Goal: Information Seeking & Learning: Learn about a topic

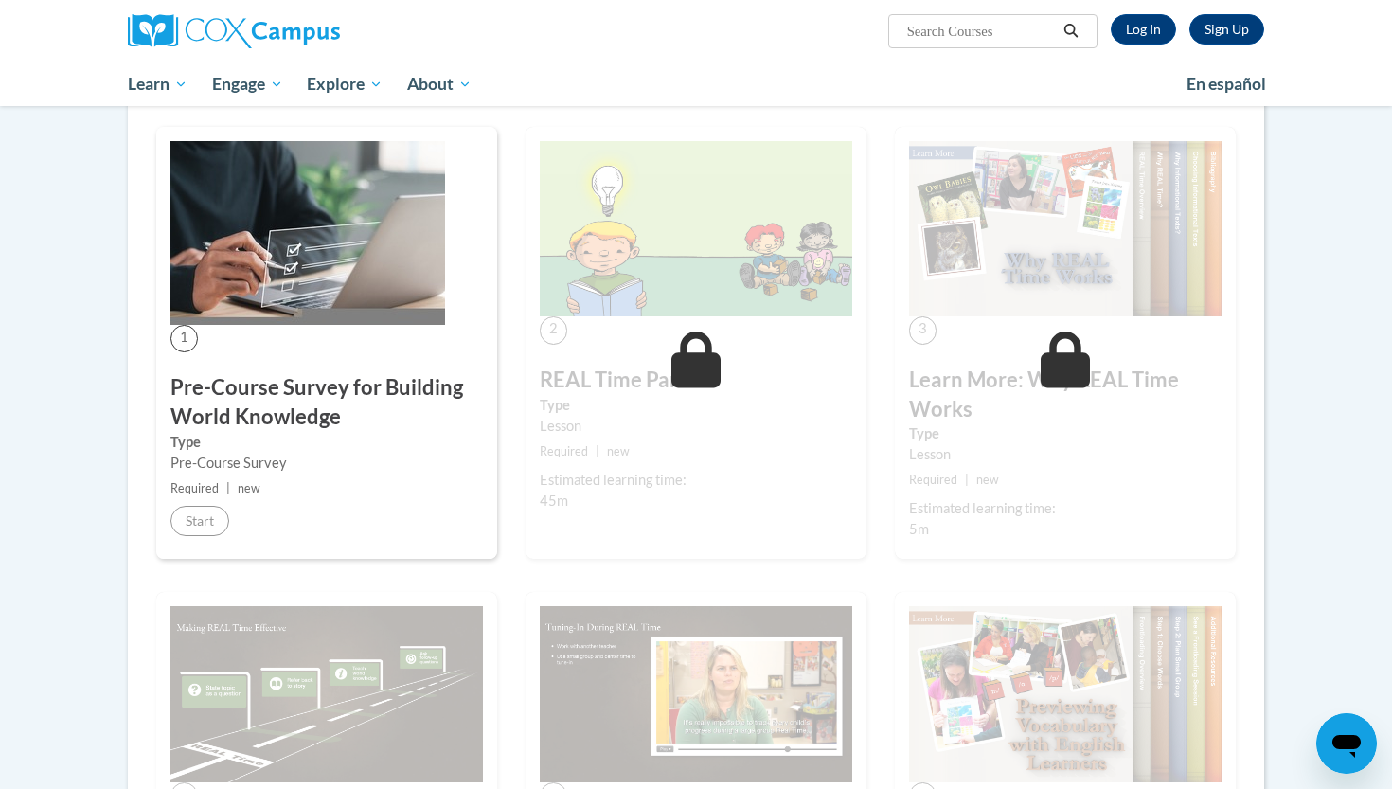
scroll to position [315, 0]
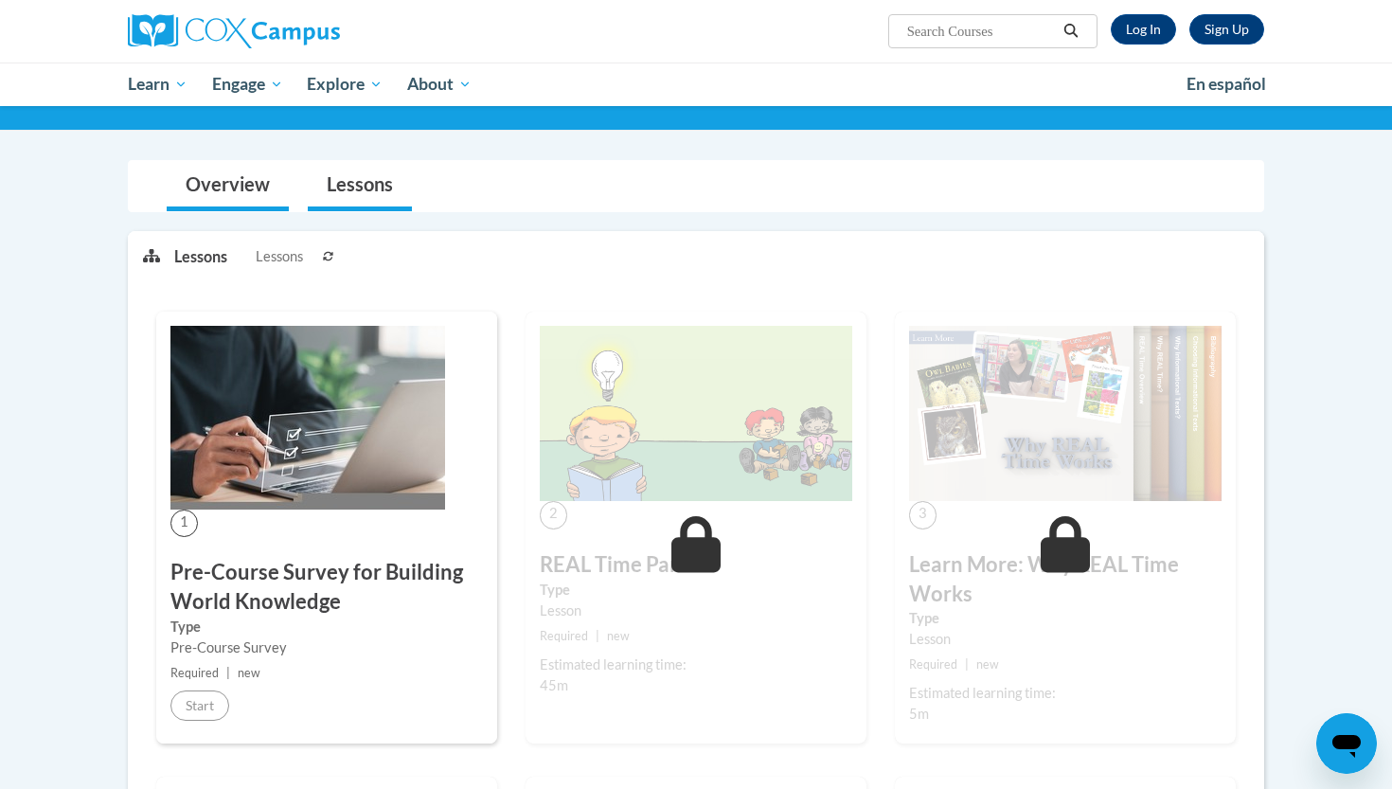
click at [202, 206] on link "Overview" at bounding box center [228, 186] width 122 height 50
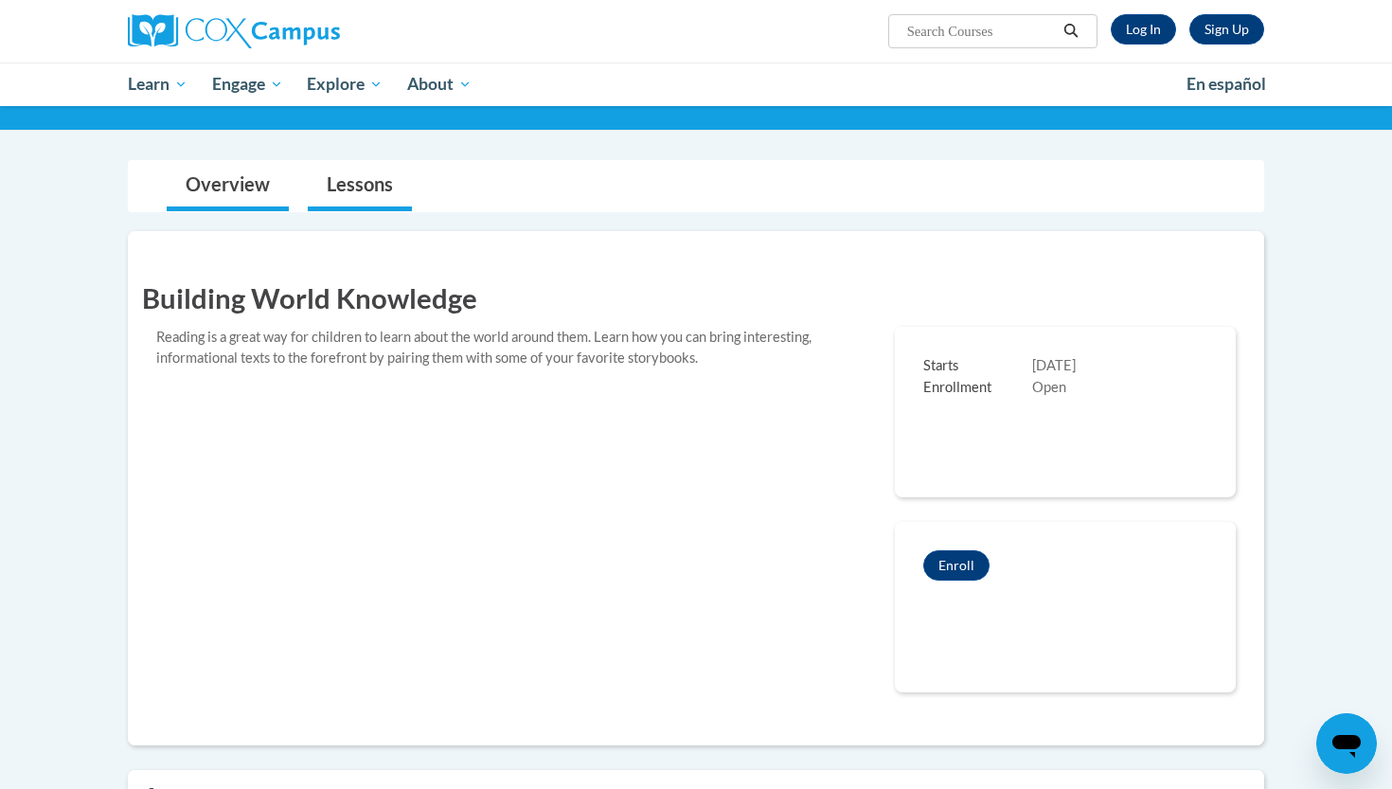
click at [352, 164] on link "Lessons" at bounding box center [360, 186] width 104 height 50
click at [1123, 33] on link "Log In" at bounding box center [1143, 29] width 65 height 30
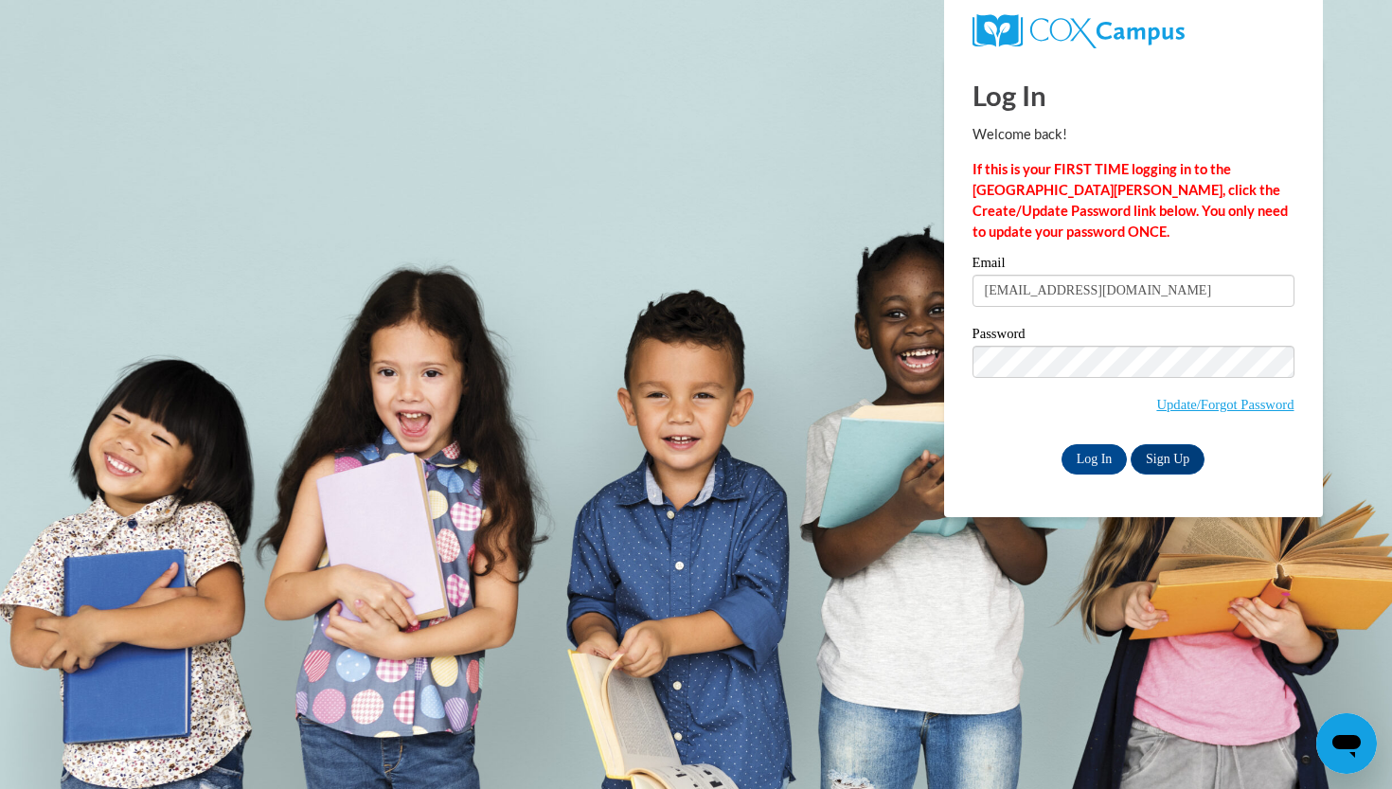
type input "mayesjamylon@gmail.com"
click at [1098, 463] on input "Log In" at bounding box center [1094, 459] width 66 height 30
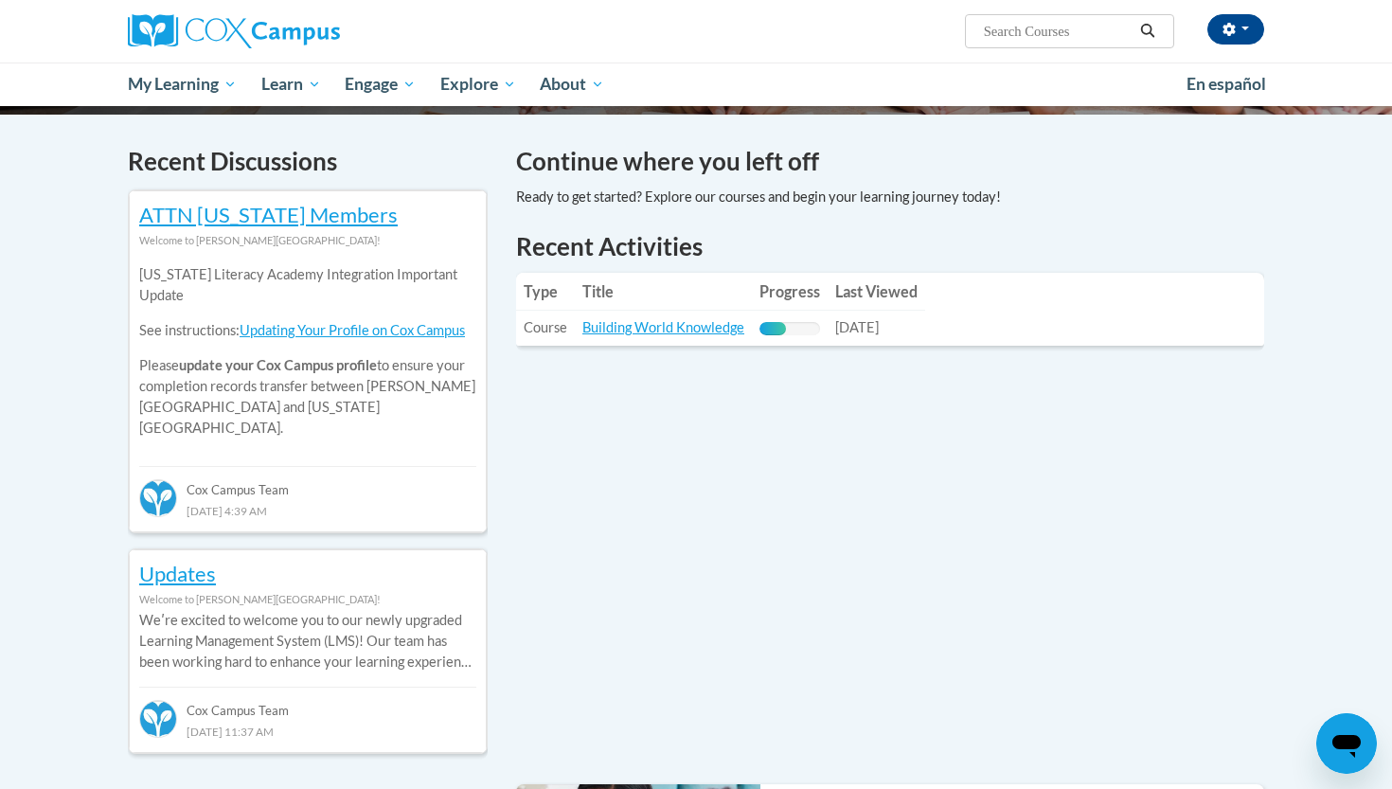
scroll to position [593, 0]
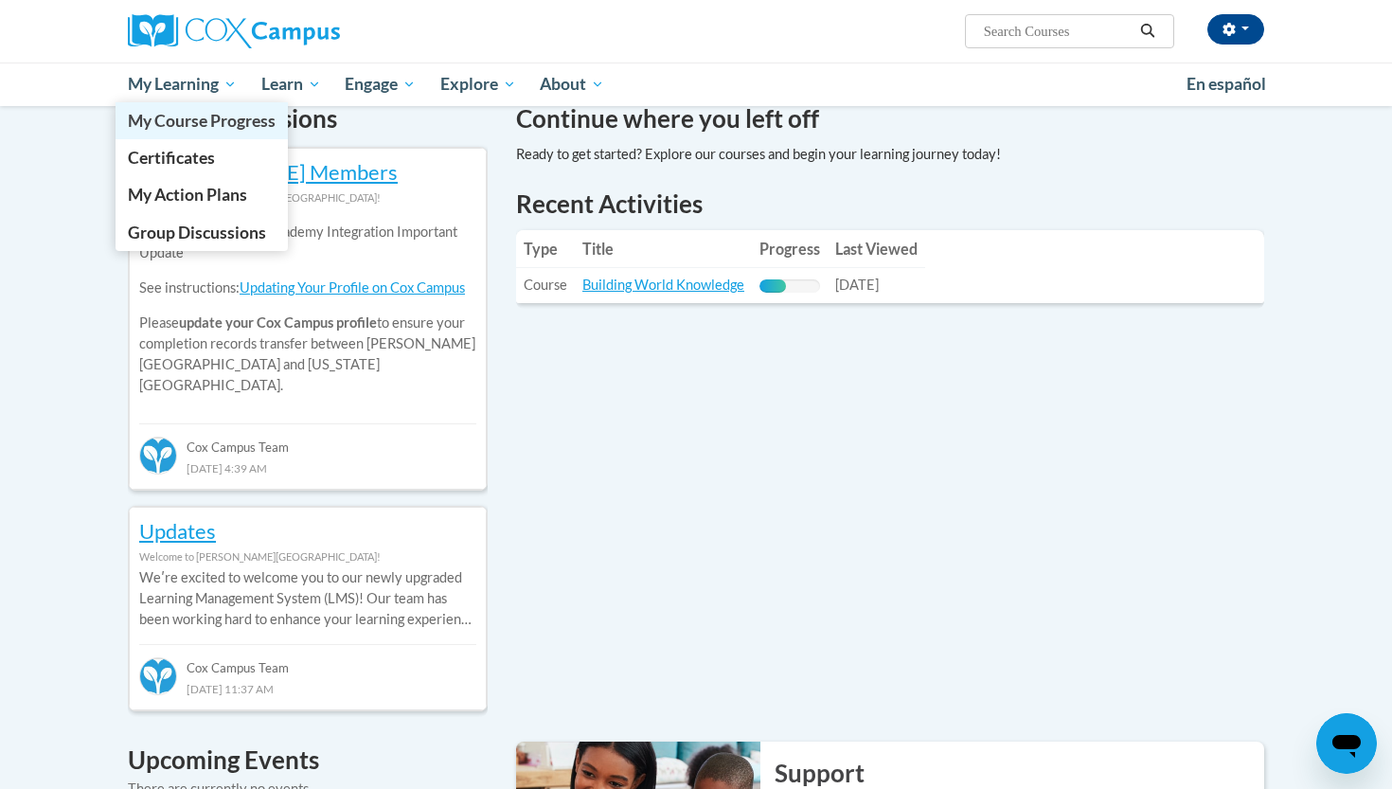
click at [220, 120] on span "My Course Progress" at bounding box center [202, 121] width 148 height 20
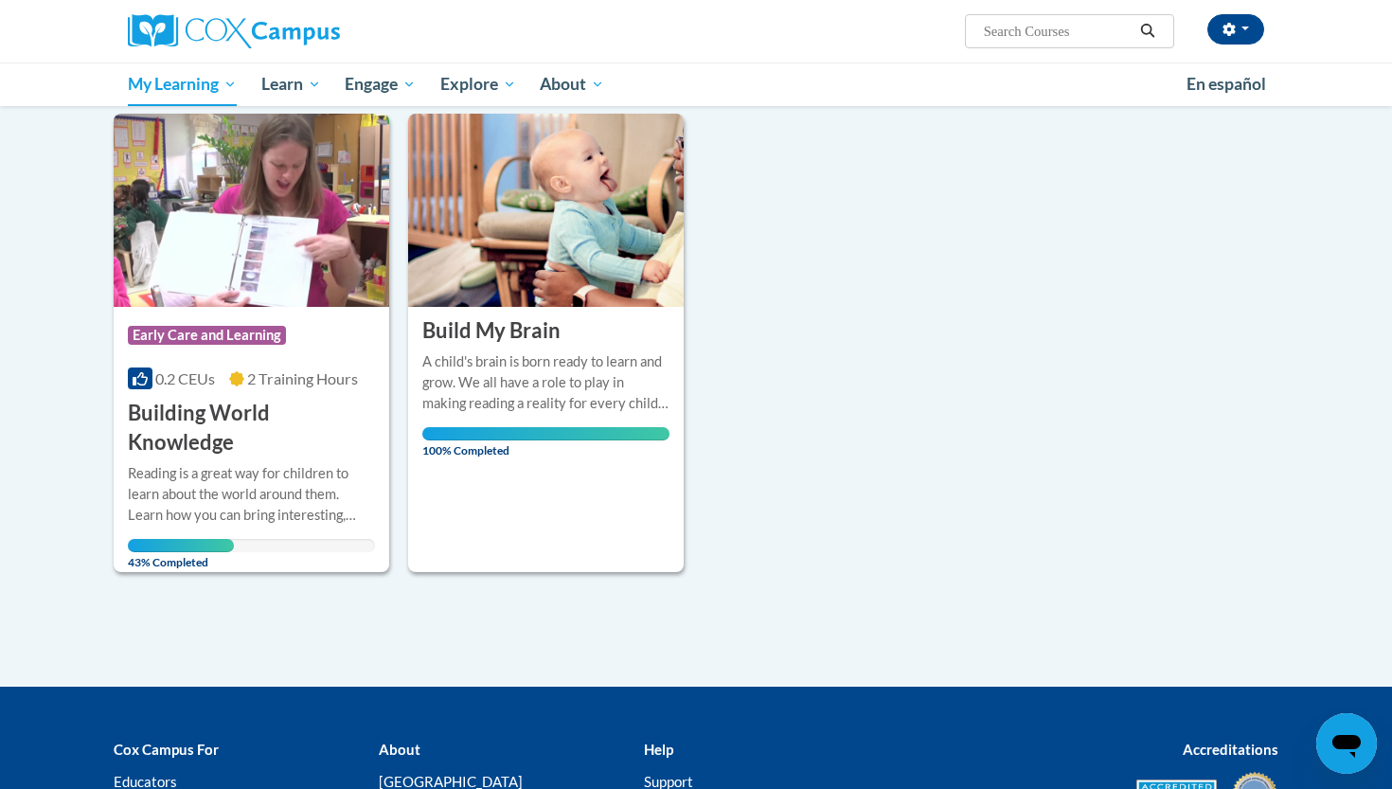
scroll to position [274, 0]
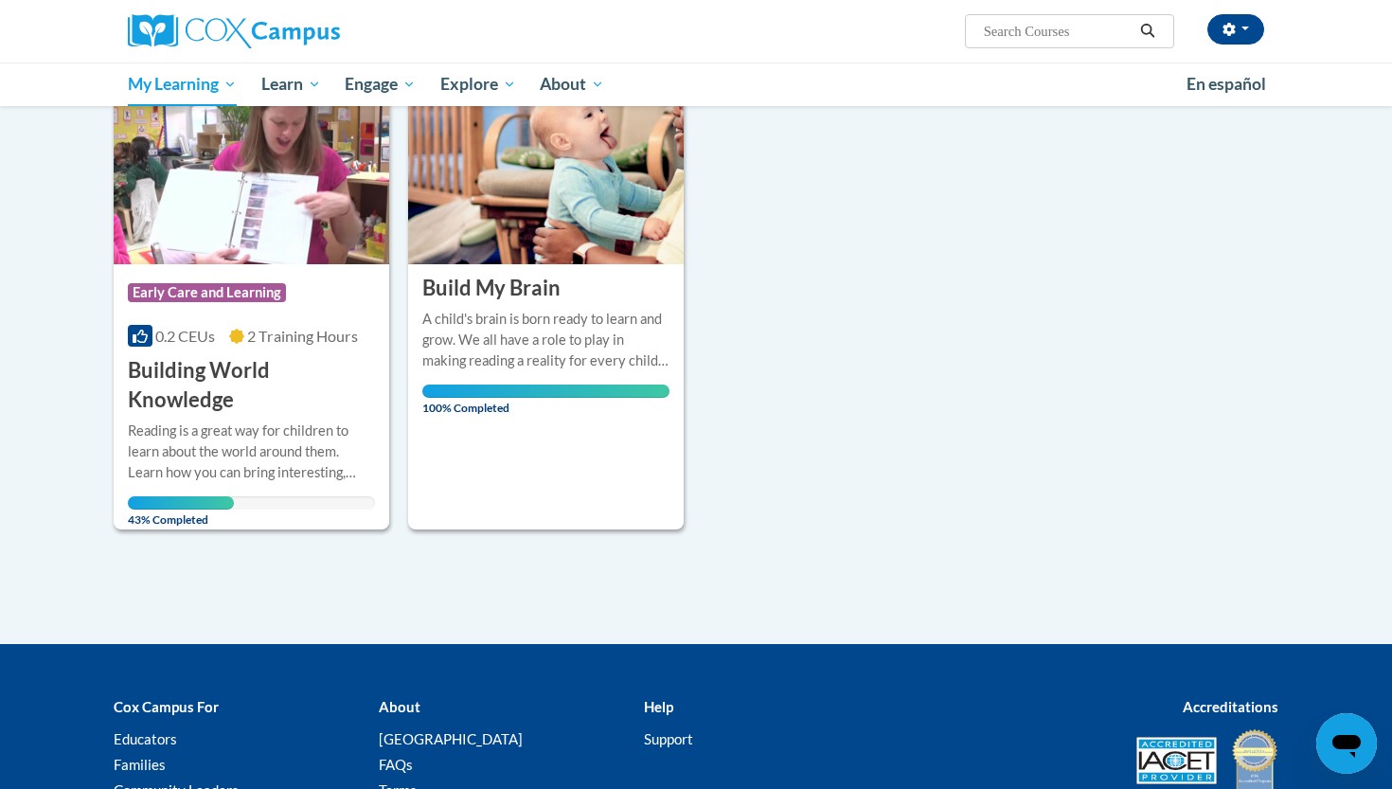
click at [297, 361] on h3 "Building World Knowledge" at bounding box center [251, 385] width 247 height 59
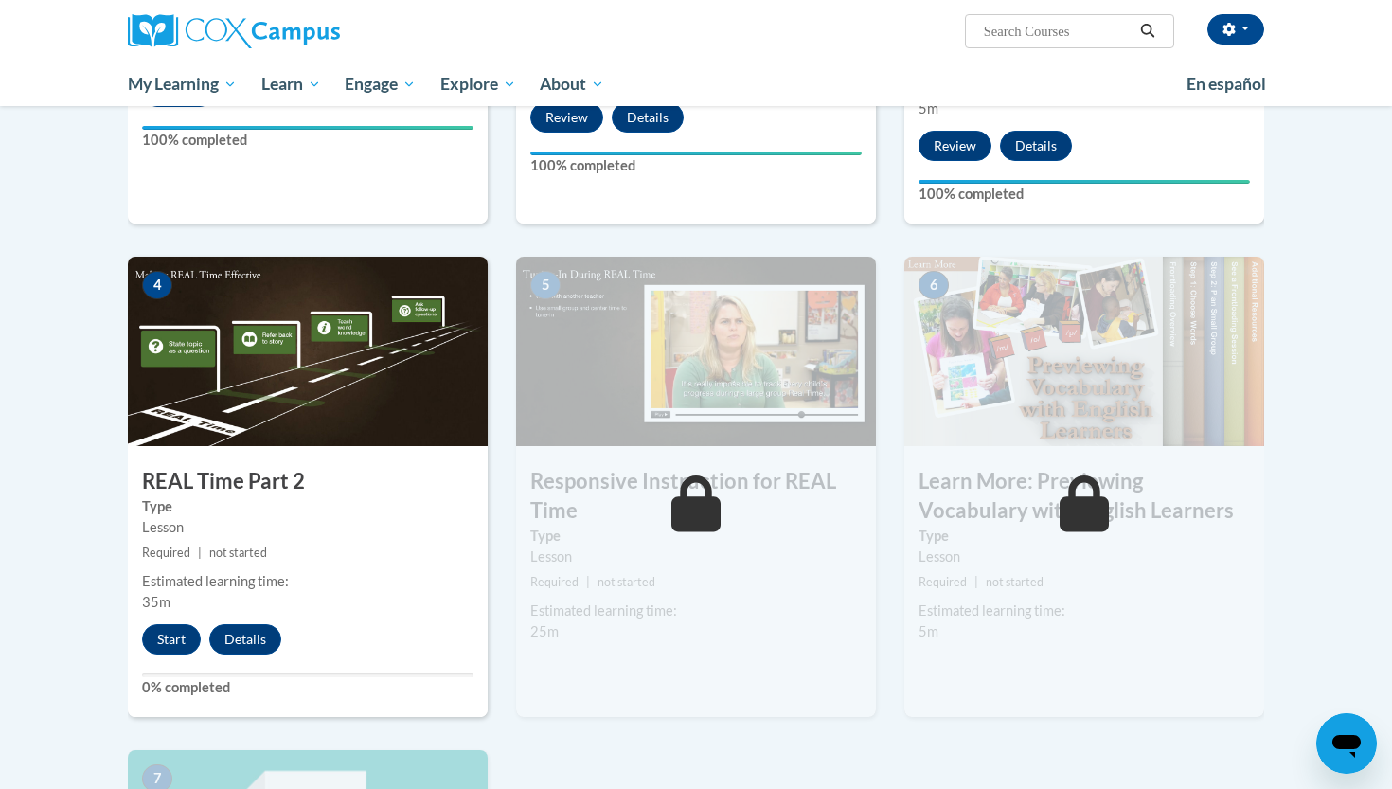
scroll to position [794, 0]
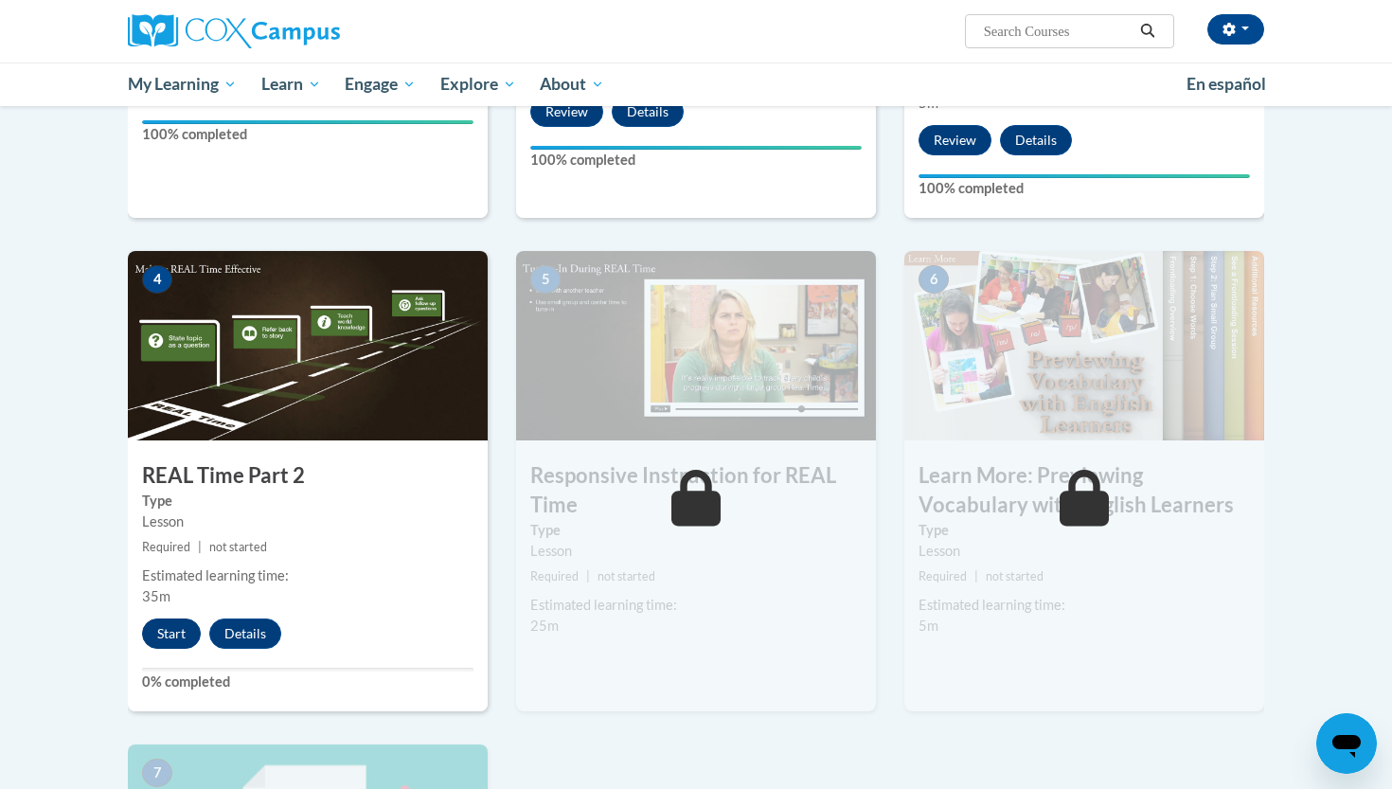
click at [171, 628] on button "Start" at bounding box center [171, 633] width 59 height 30
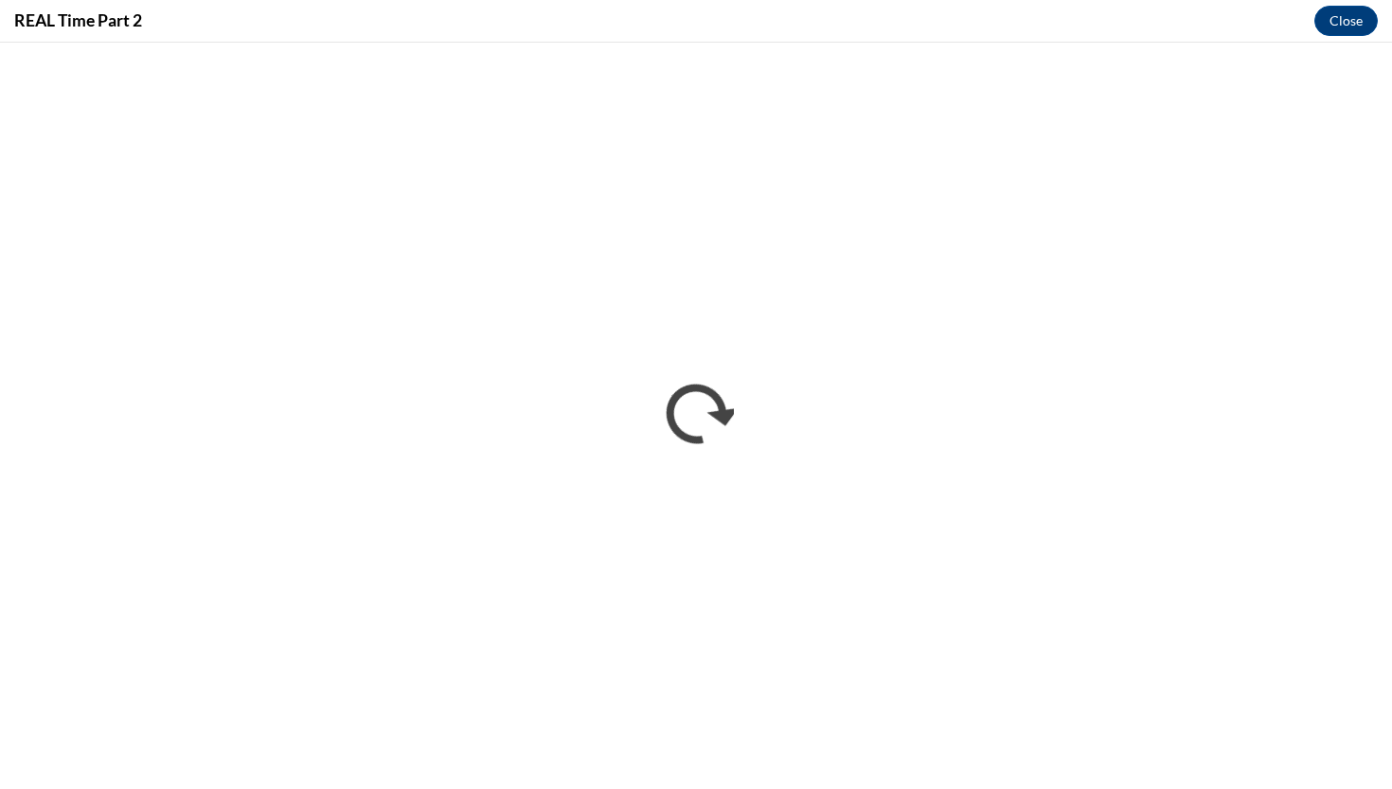
scroll to position [0, 0]
